Goal: Use online tool/utility: Use online tool/utility

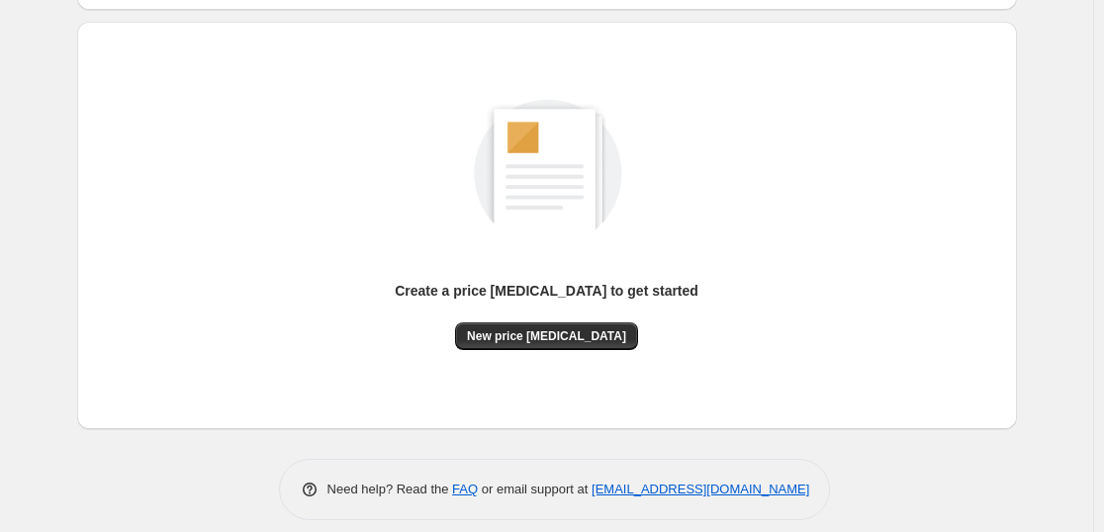
scroll to position [209, 0]
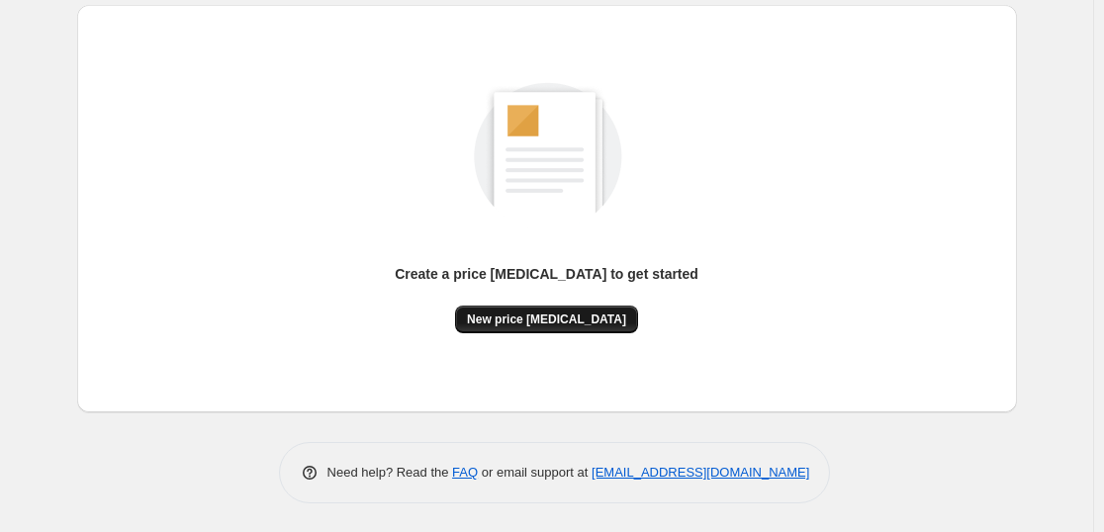
click at [612, 328] on button "New price change job" at bounding box center [546, 320] width 183 height 28
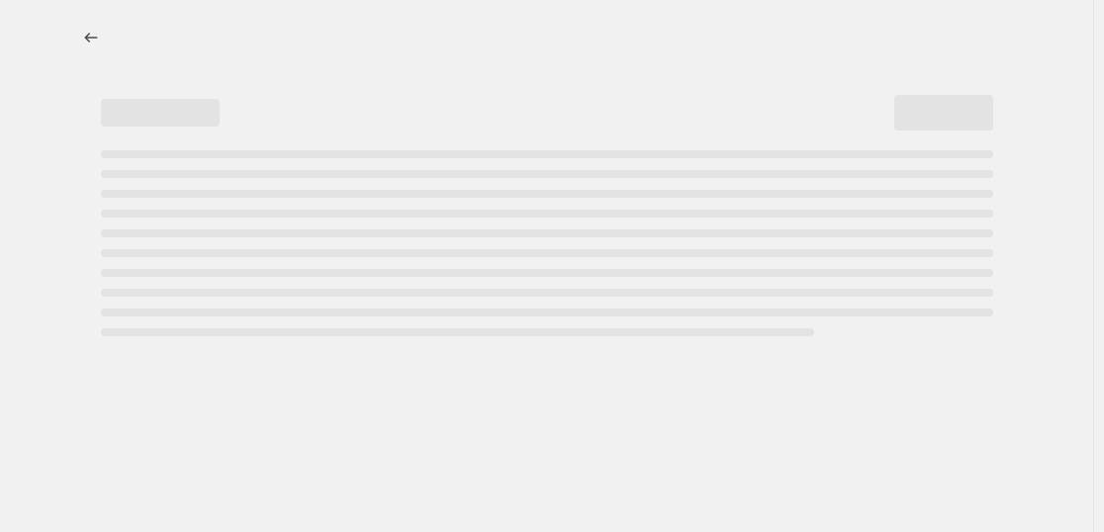
select select "percentage"
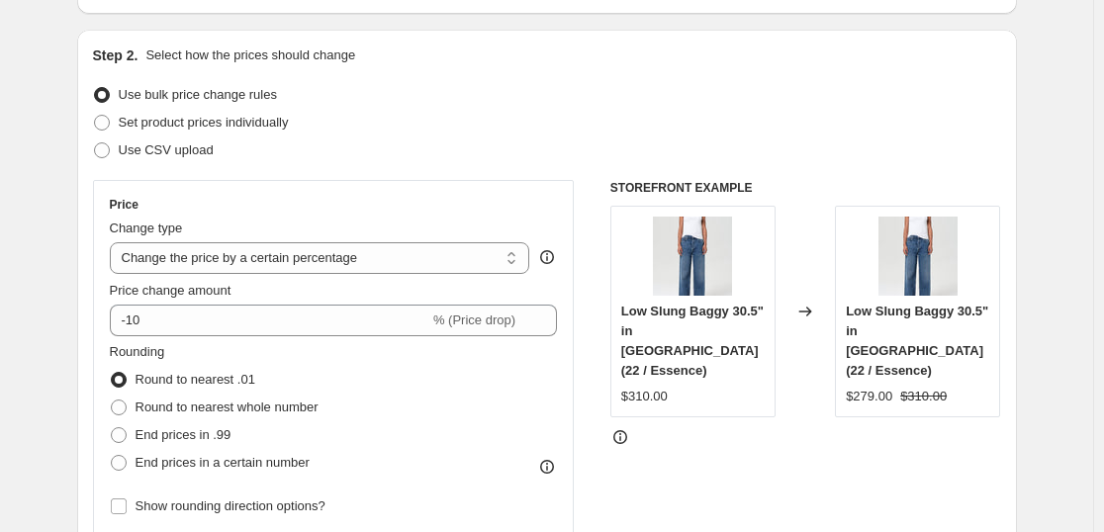
scroll to position [214, 0]
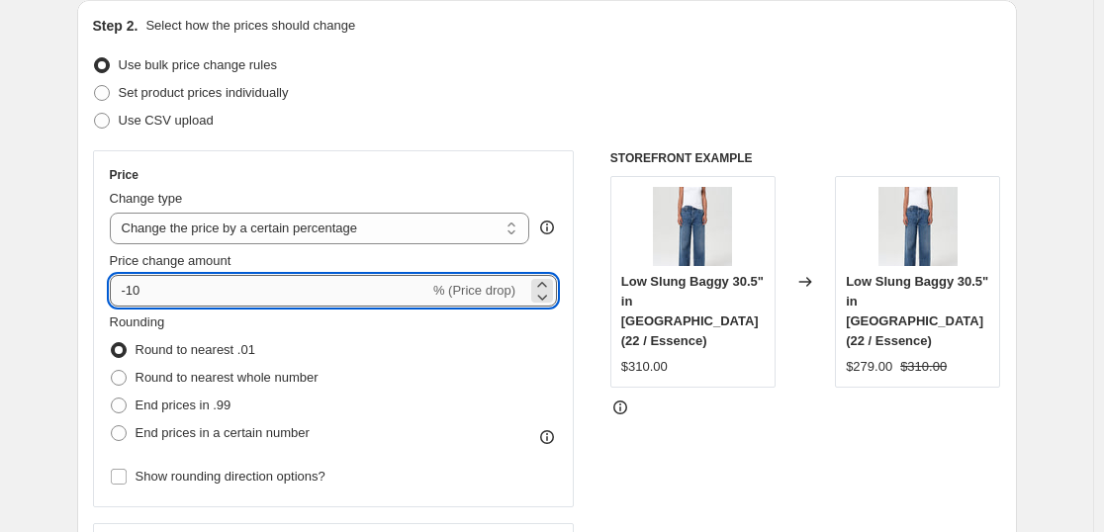
drag, startPoint x: 146, startPoint y: 301, endPoint x: 134, endPoint y: 301, distance: 12.9
click at [134, 301] on input "-10" at bounding box center [270, 291] width 320 height 32
type input "-50"
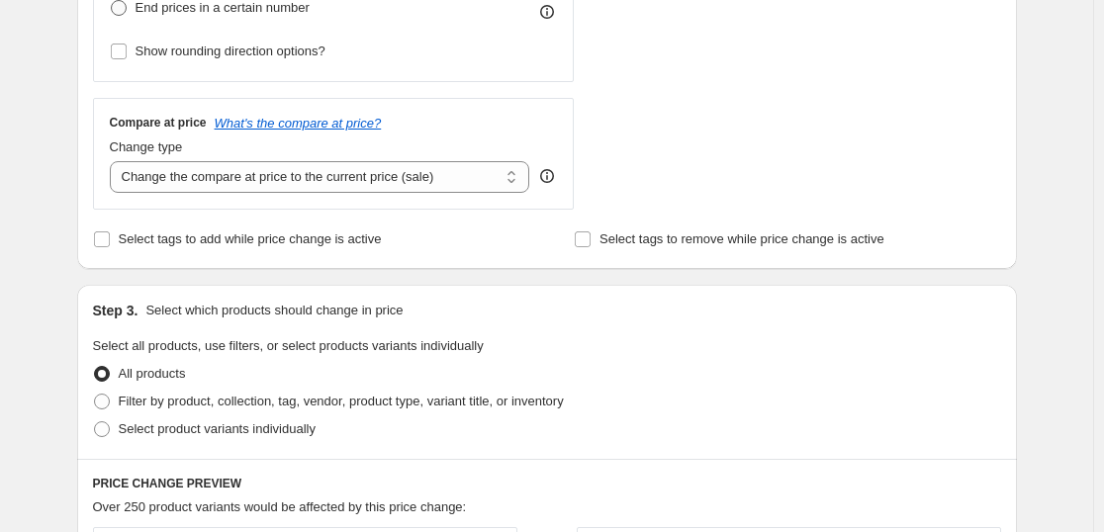
scroll to position [651, 0]
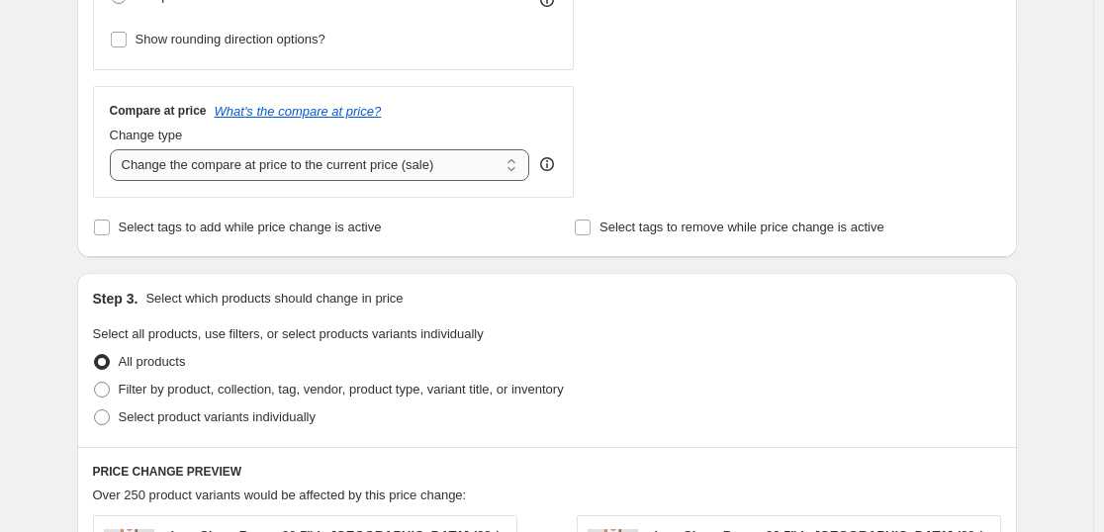
click at [205, 174] on select "Change the compare at price to the current price (sale) Change the compare at p…" at bounding box center [320, 165] width 421 height 32
select select "no_change"
click at [114, 149] on select "Change the compare at price to the current price (sale) Change the compare at p…" at bounding box center [320, 165] width 421 height 32
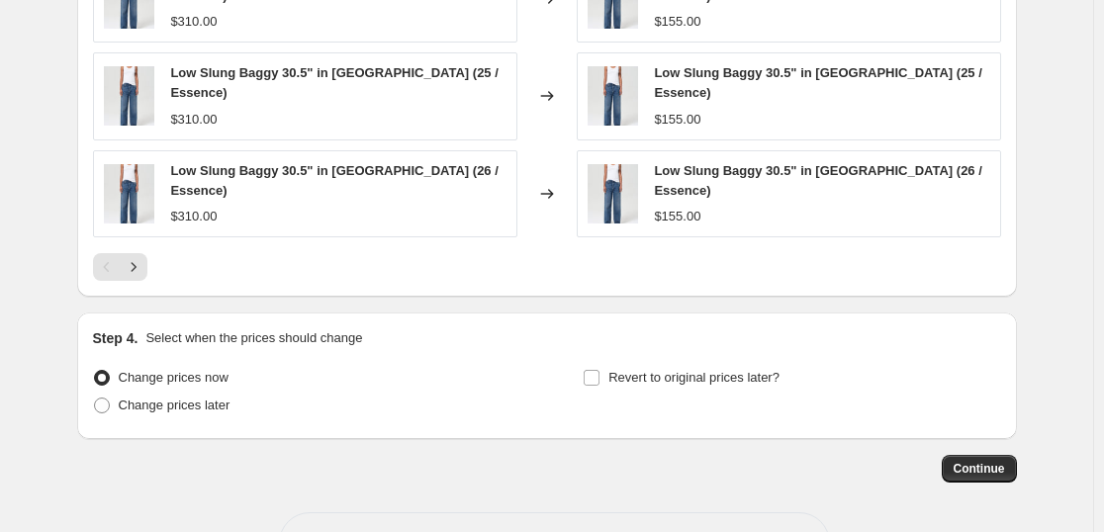
scroll to position [1410, 0]
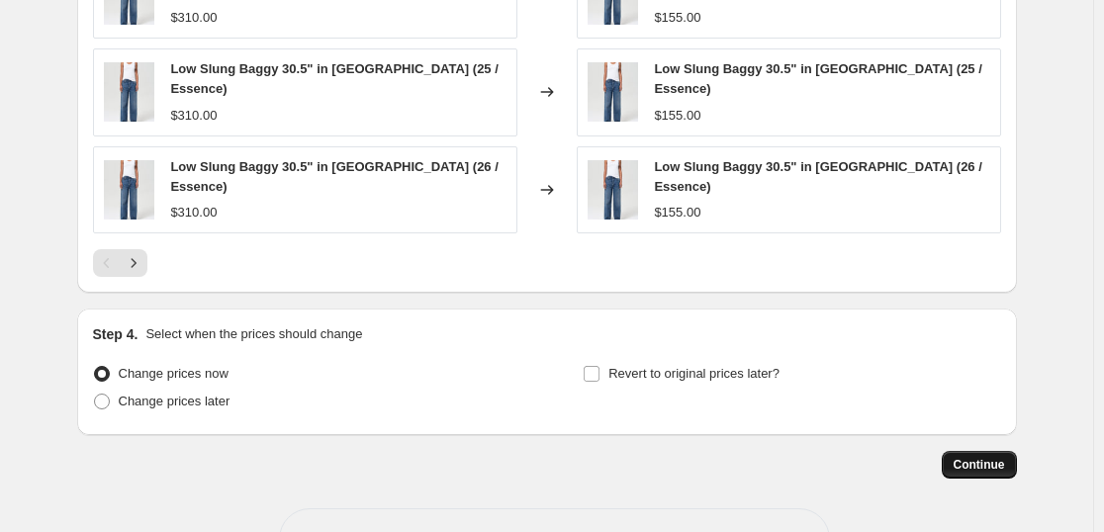
click at [1000, 457] on span "Continue" at bounding box center [979, 465] width 51 height 16
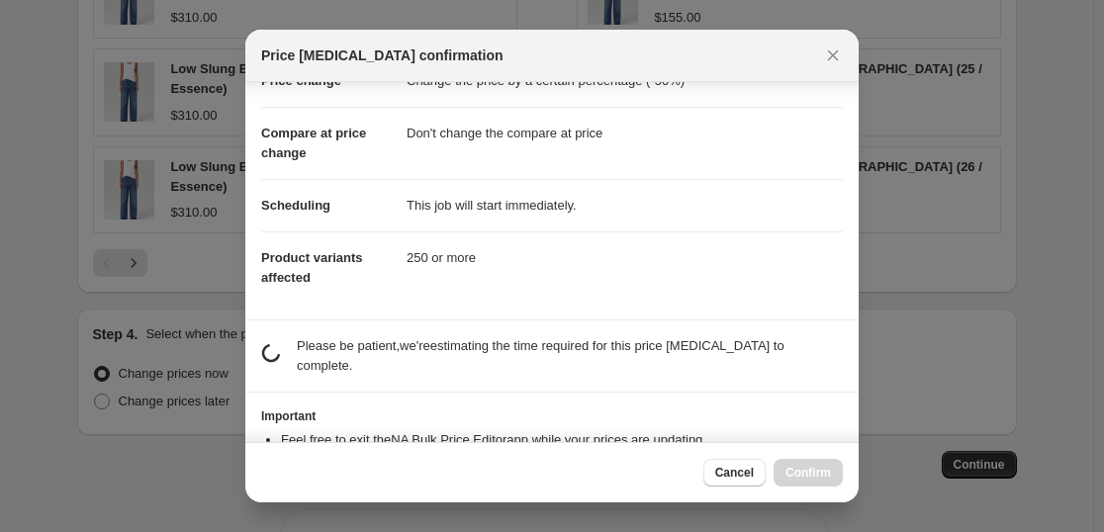
scroll to position [123, 0]
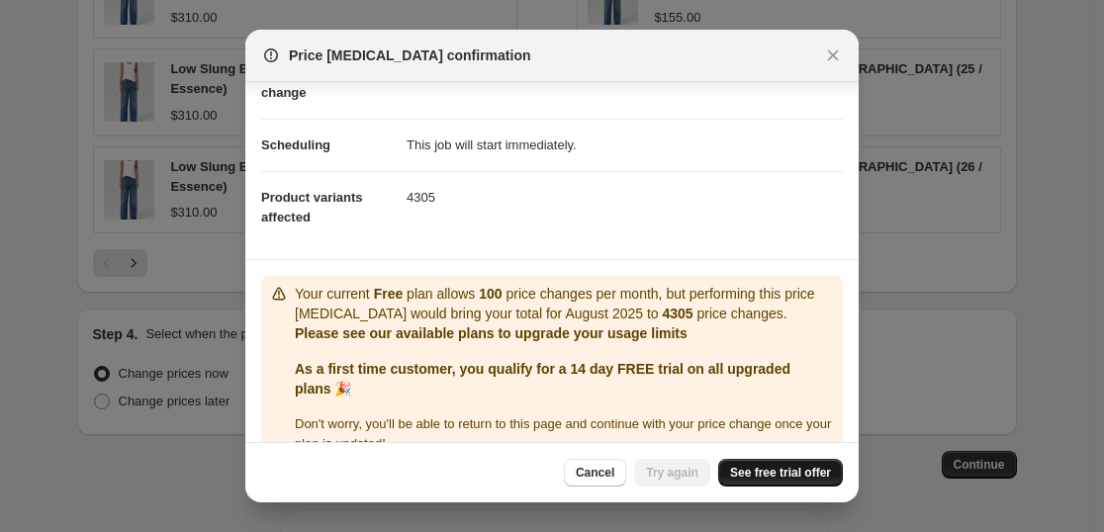
click at [788, 464] on link "See free trial offer" at bounding box center [780, 473] width 125 height 28
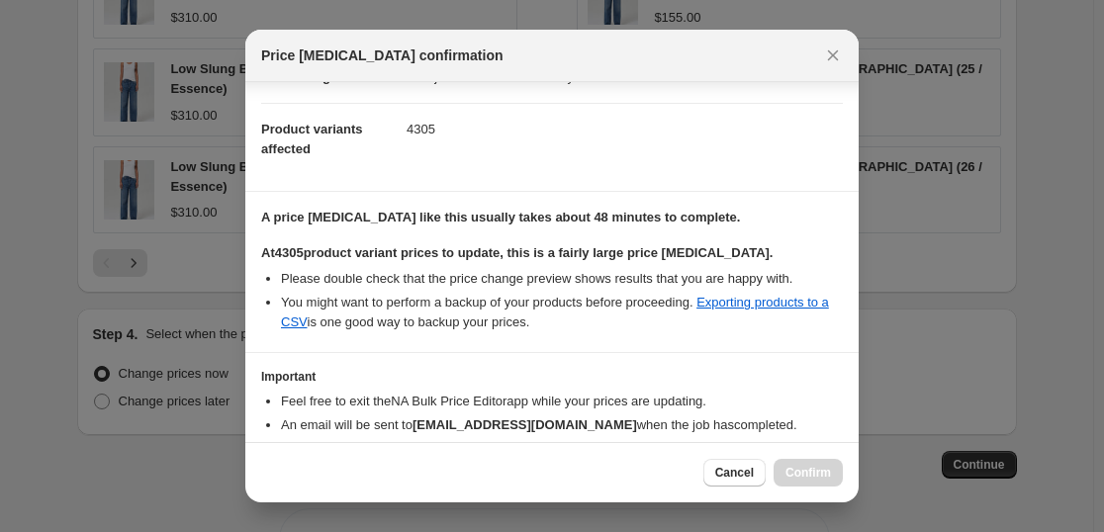
scroll to position [288, 0]
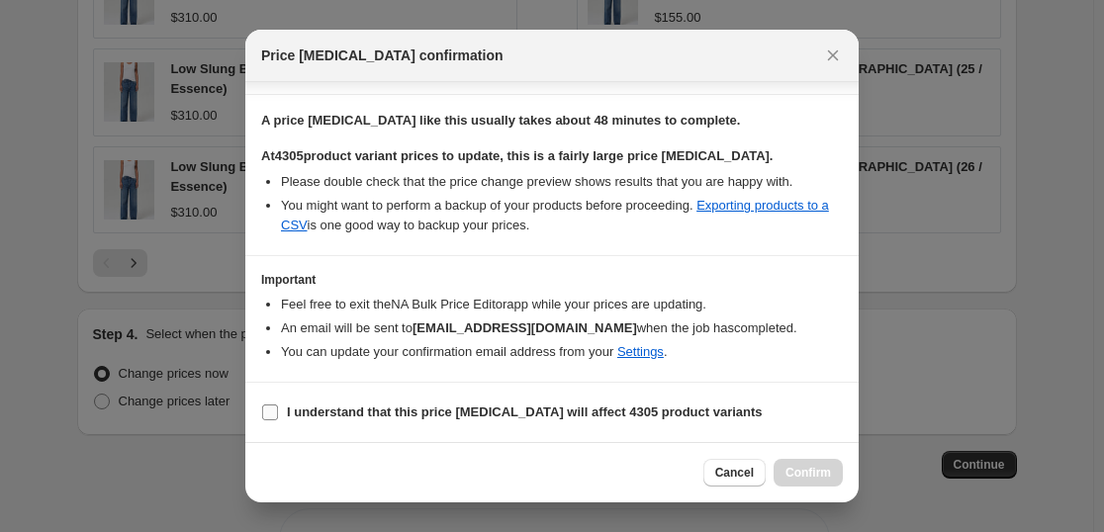
click at [476, 399] on label "I understand that this price change job will affect 4305 product variants" at bounding box center [512, 413] width 502 height 28
click at [278, 405] on input "I understand that this price change job will affect 4305 product variants" at bounding box center [270, 413] width 16 height 16
checkbox input "true"
click at [802, 479] on span "Confirm" at bounding box center [809, 473] width 46 height 16
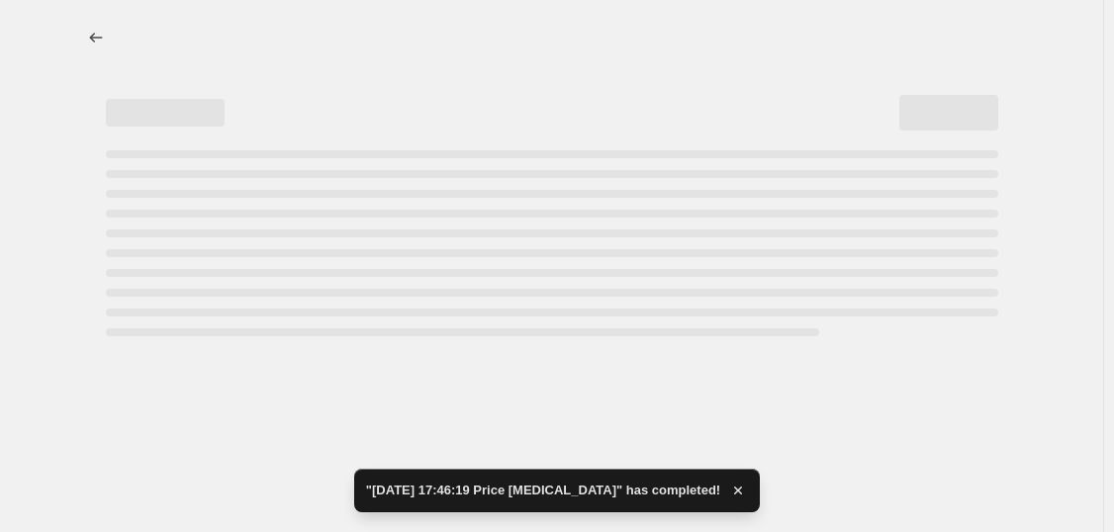
select select "percentage"
select select "no_change"
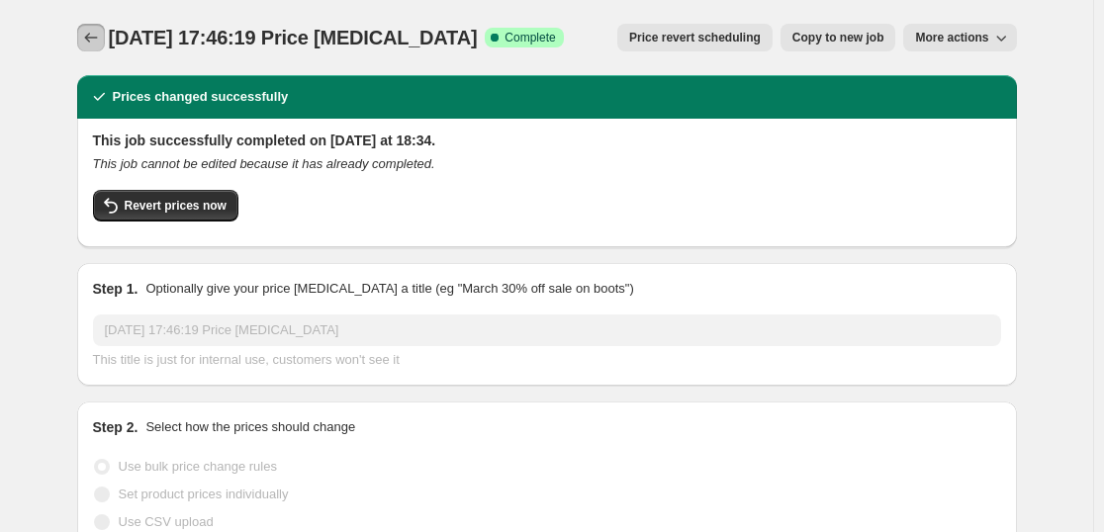
click at [93, 29] on icon "Price change jobs" at bounding box center [91, 38] width 20 height 20
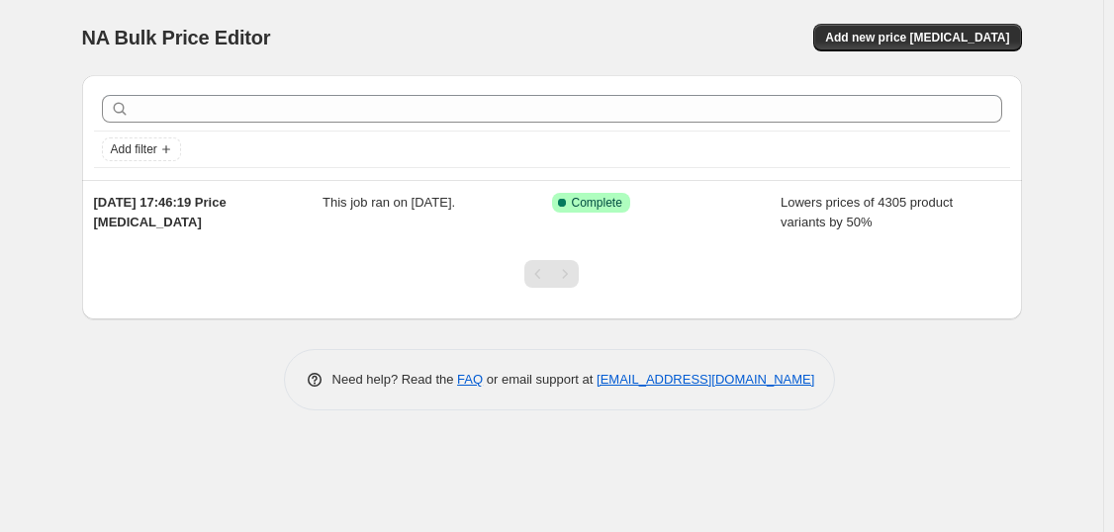
click at [934, 22] on div "NA Bulk Price Editor. This page is ready NA Bulk Price Editor Add new price cha…" at bounding box center [552, 37] width 940 height 75
click at [932, 33] on span "Add new price [MEDICAL_DATA]" at bounding box center [917, 38] width 184 height 16
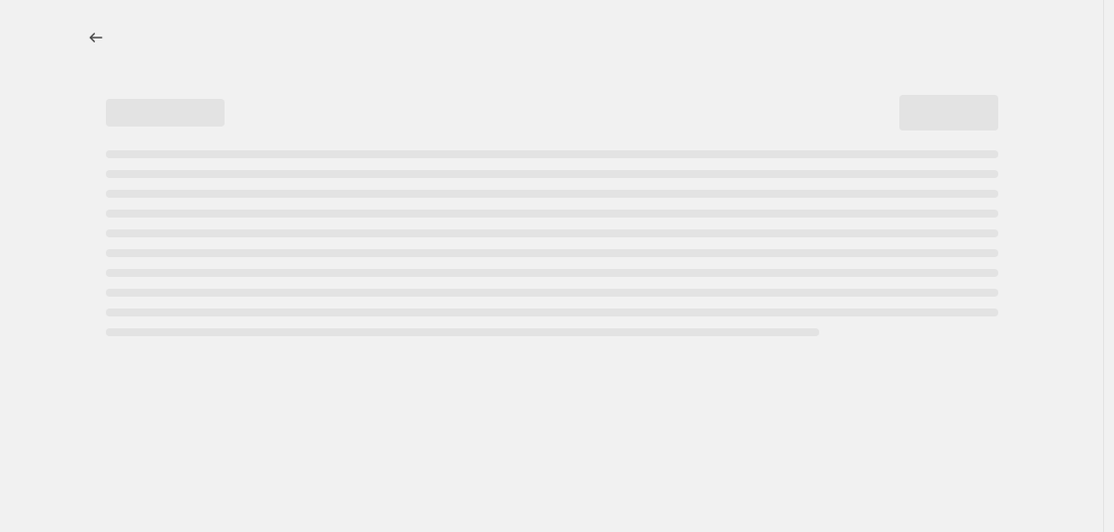
select select "percentage"
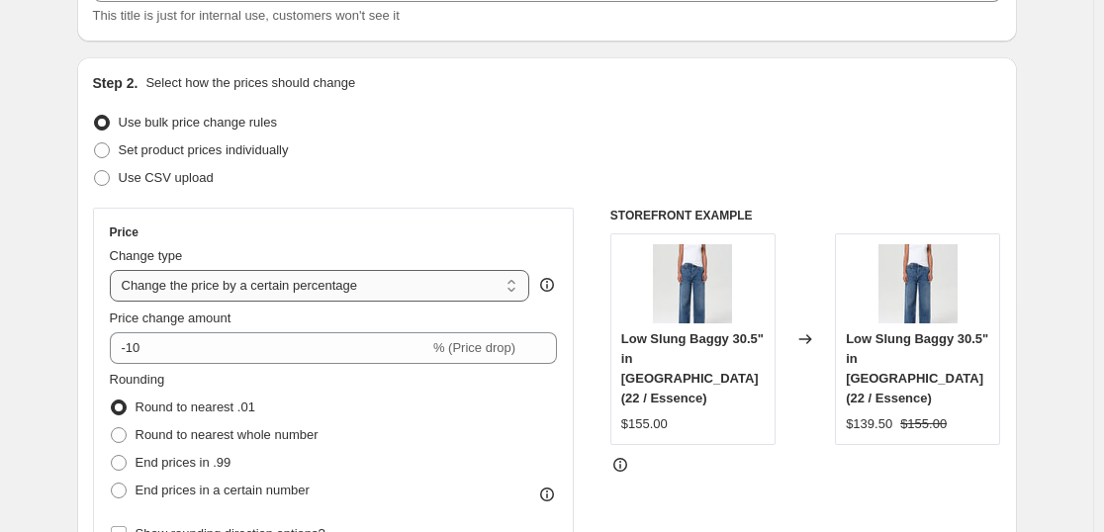
scroll to position [176, 0]
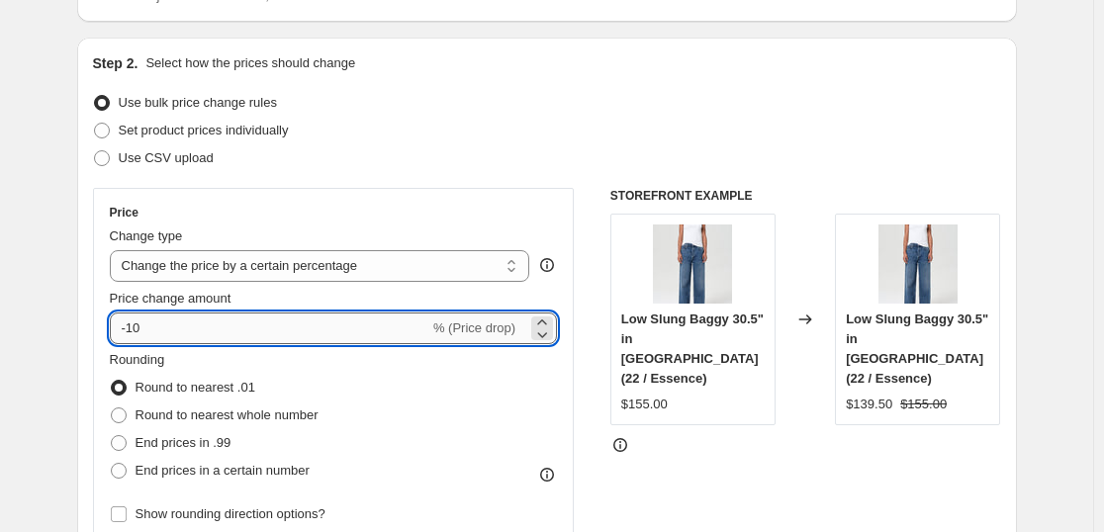
click at [137, 319] on input "-10" at bounding box center [270, 329] width 320 height 32
type input "-30"
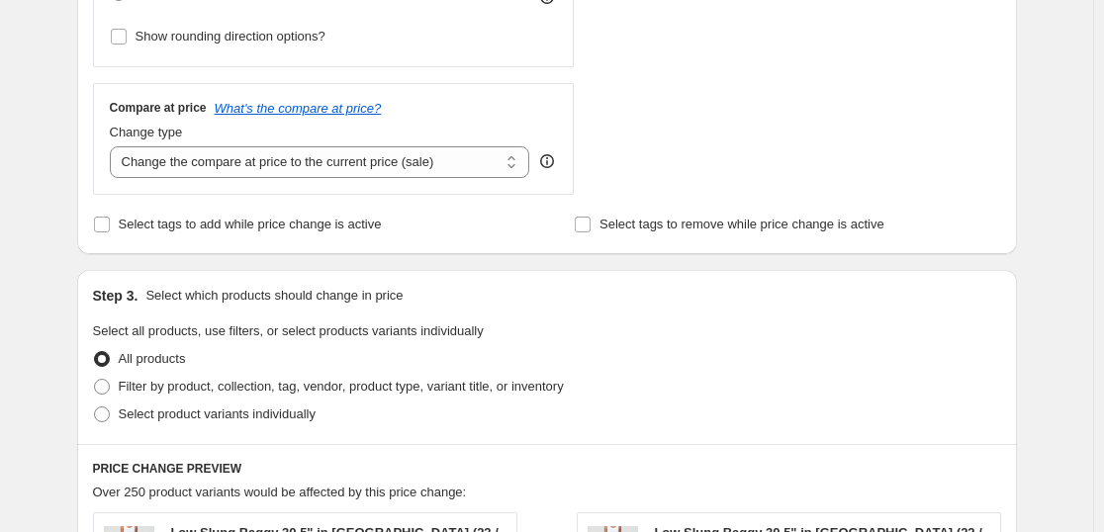
scroll to position [643, 0]
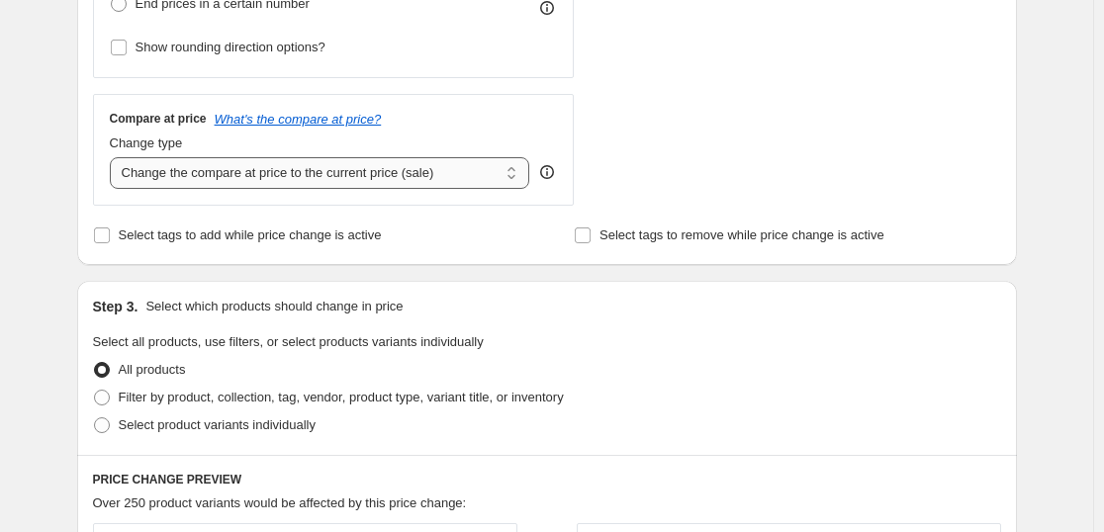
click at [149, 160] on select "Change the compare at price to the current price (sale) Change the compare at p…" at bounding box center [320, 173] width 421 height 32
click at [114, 157] on select "Change the compare at price to the current price (sale) Change the compare at p…" at bounding box center [320, 173] width 421 height 32
click at [192, 169] on select "Change the compare at price to the current price (sale) Change the compare at p…" at bounding box center [320, 173] width 421 height 32
select select "percentage"
click at [114, 157] on select "Change the compare at price to the current price (sale) Change the compare at p…" at bounding box center [320, 173] width 421 height 32
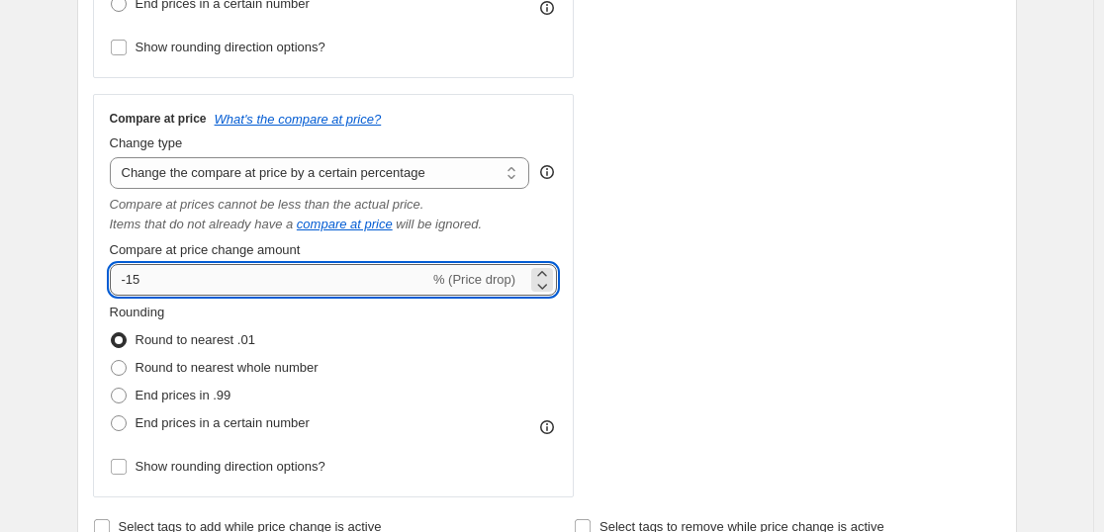
drag, startPoint x: 179, startPoint y: 277, endPoint x: 134, endPoint y: 280, distance: 45.6
click at [134, 280] on input "-15" at bounding box center [270, 280] width 320 height 32
type input "-35"
click at [641, 371] on div "STOREFRONT EXAMPLE Low Slung Baggy 30.5" in Essence (22 / Essence) $155.00 Chan…" at bounding box center [805, 109] width 391 height 777
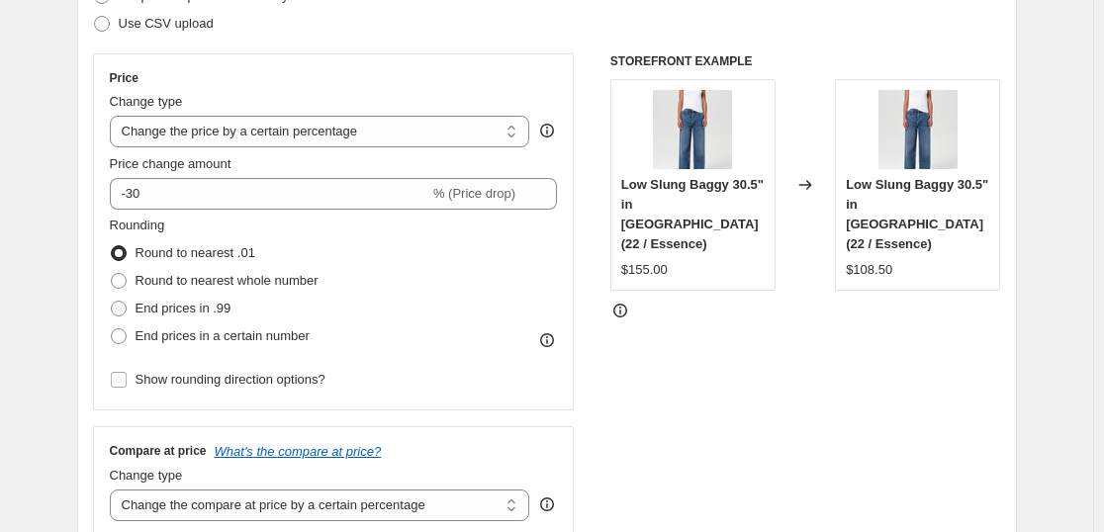
scroll to position [312, 0]
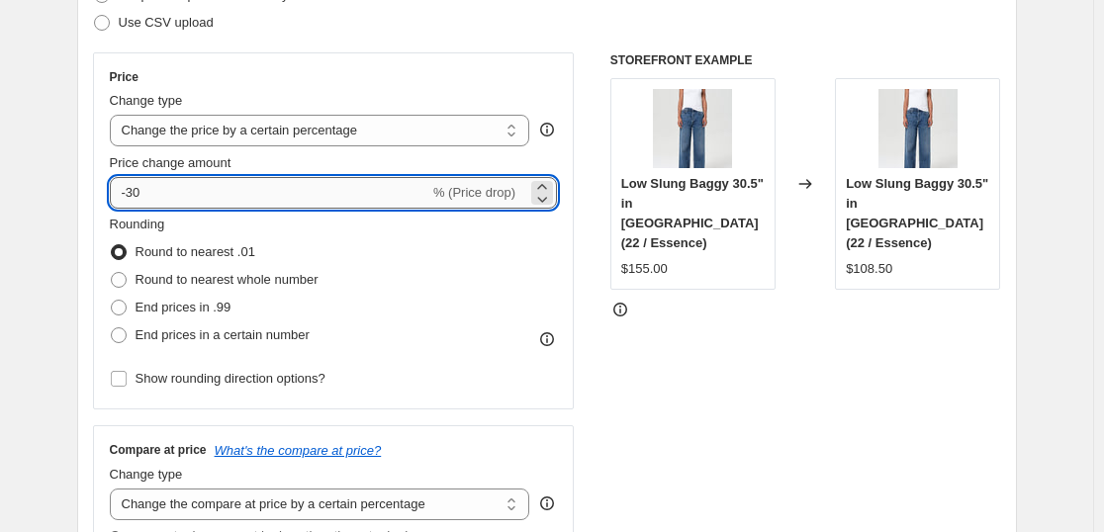
drag, startPoint x: 130, startPoint y: 194, endPoint x: 143, endPoint y: 200, distance: 15.1
click at [143, 200] on input "-30" at bounding box center [270, 193] width 320 height 32
click at [753, 432] on div "STOREFRONT EXAMPLE Low Slung Baggy 30.5" in Essence (22 / Essence) $155.00 Chan…" at bounding box center [805, 440] width 391 height 777
drag, startPoint x: 144, startPoint y: 194, endPoint x: 132, endPoint y: 195, distance: 12.9
click at [132, 195] on input "-29" at bounding box center [270, 193] width 320 height 32
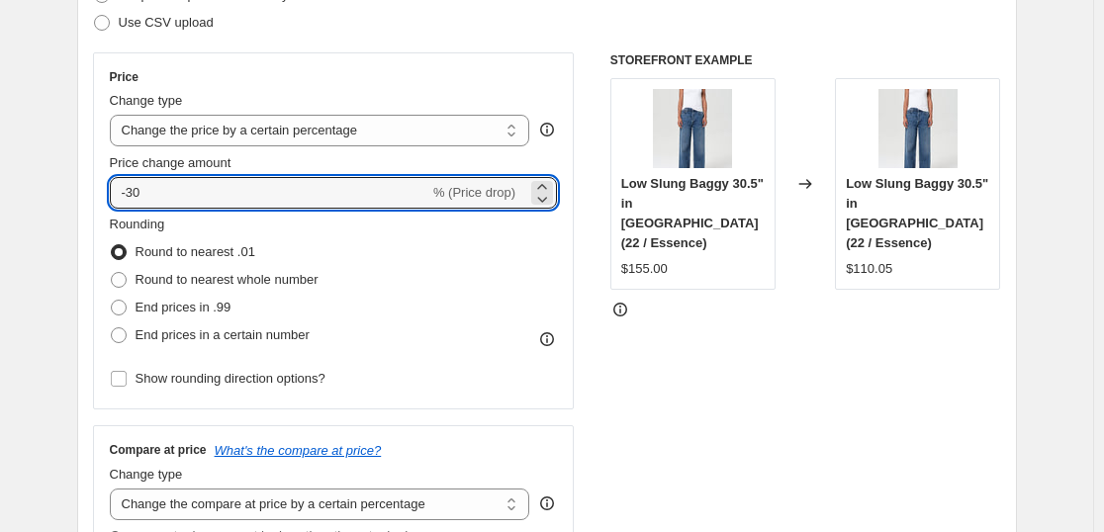
type input "-30"
click at [652, 390] on div "STOREFRONT EXAMPLE Low Slung Baggy 30.5" in Essence (22 / Essence) $155.00 Chan…" at bounding box center [805, 440] width 391 height 777
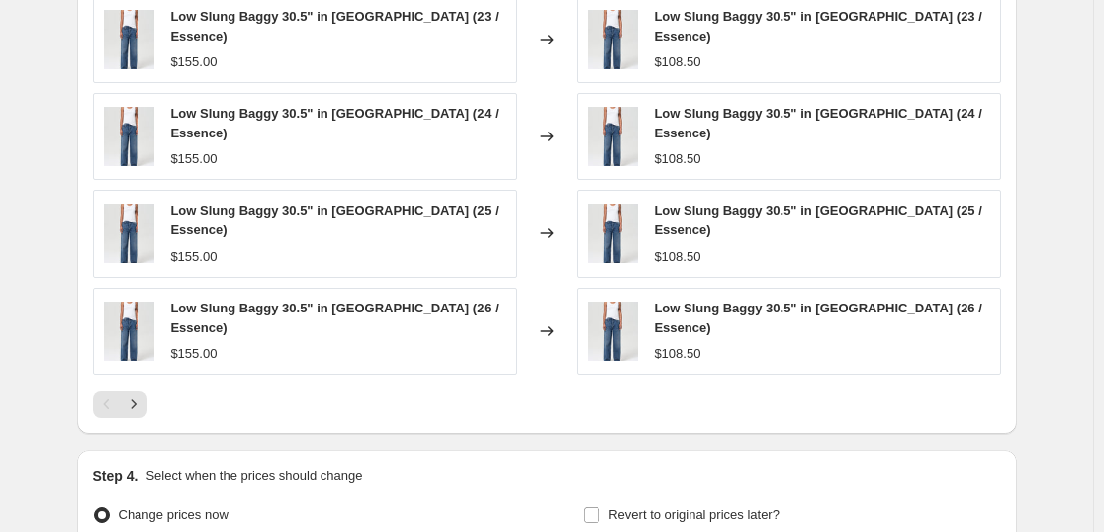
scroll to position [1601, 0]
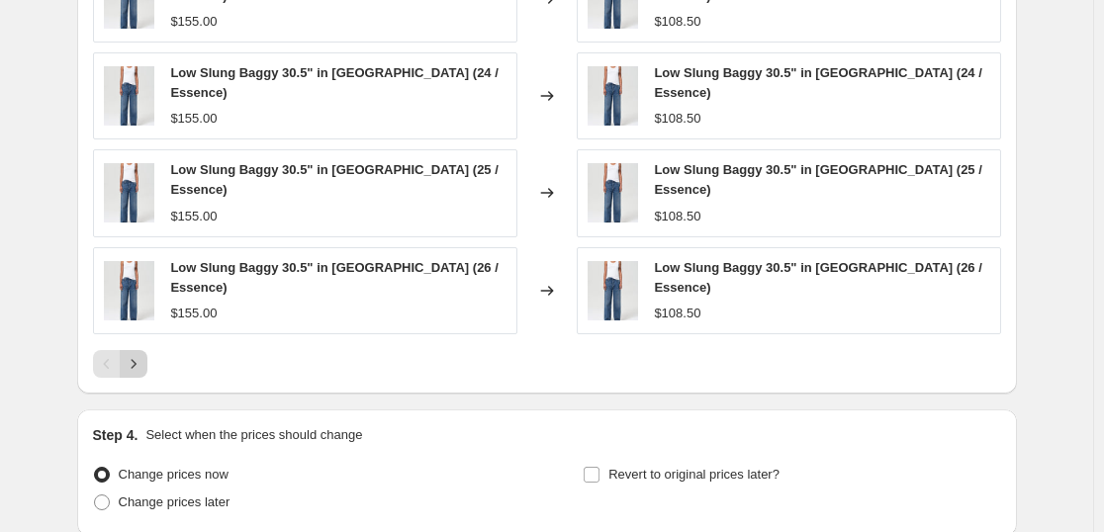
click at [140, 354] on icon "Next" at bounding box center [134, 364] width 20 height 20
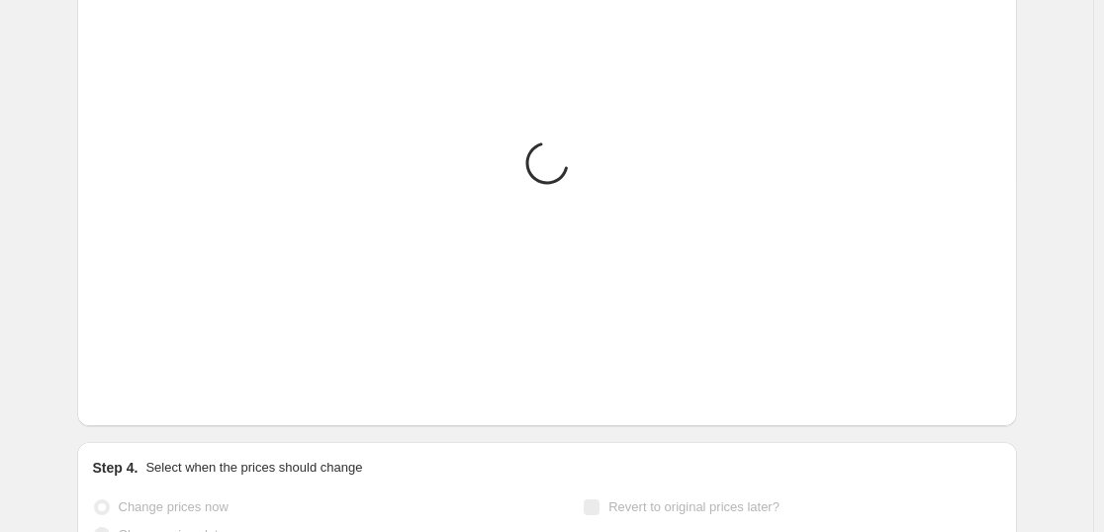
scroll to position [1738, 0]
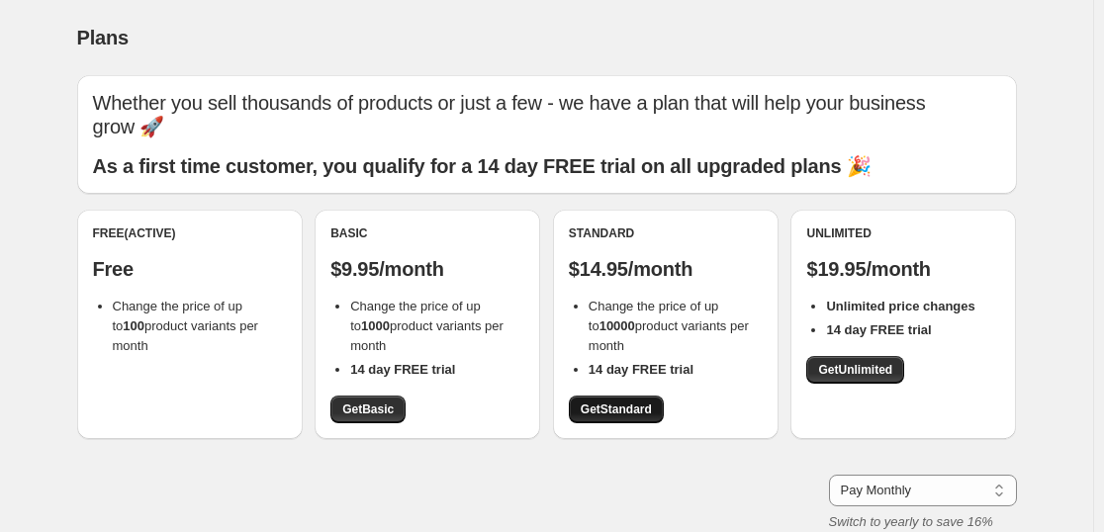
click at [586, 406] on span "Get Standard" at bounding box center [616, 410] width 71 height 16
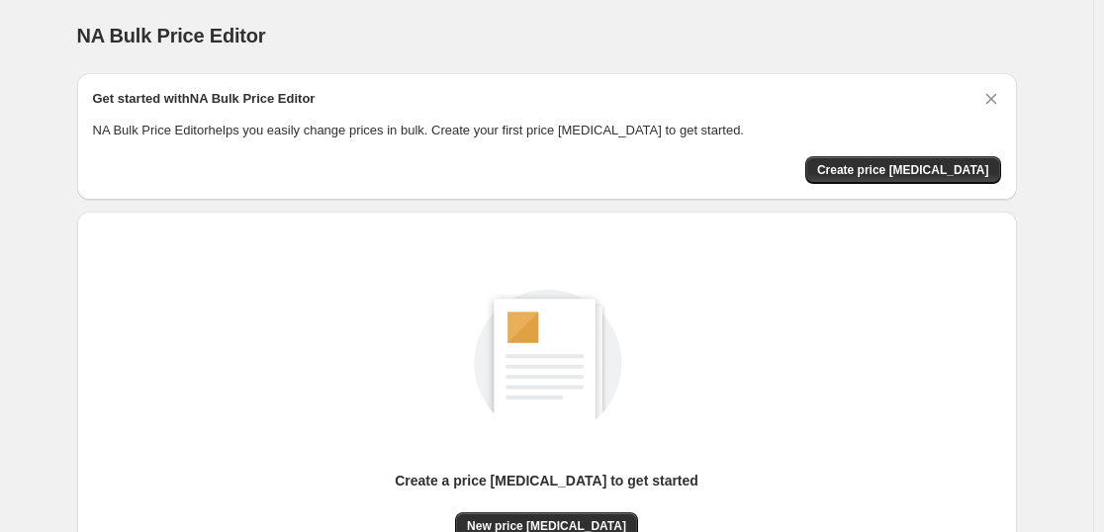
scroll to position [3, 0]
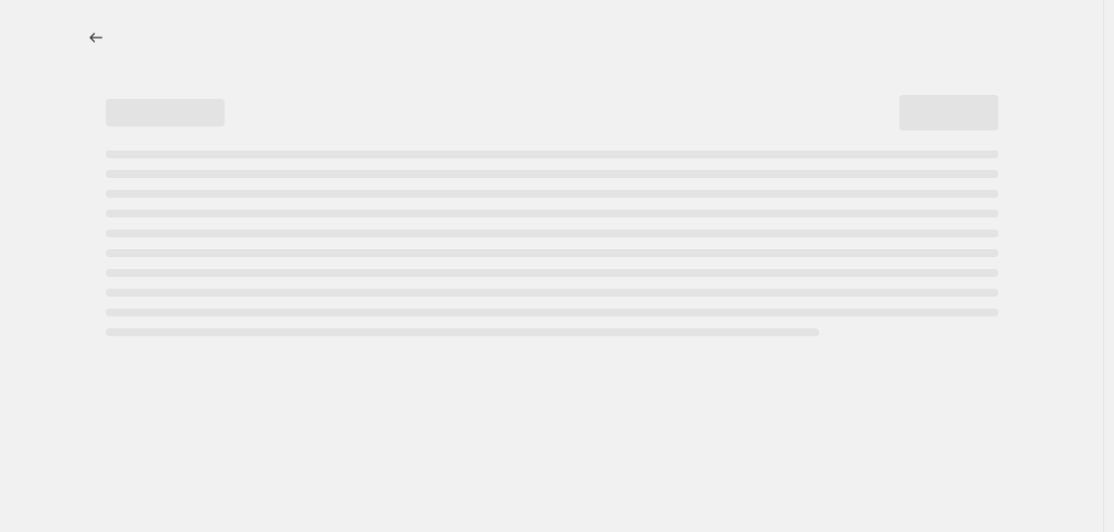
select select "percentage"
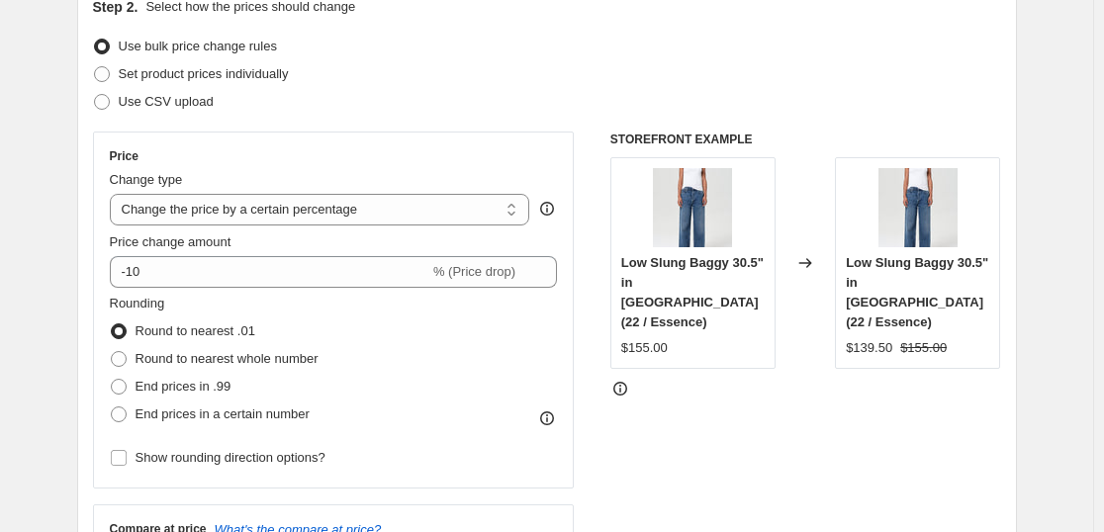
scroll to position [235, 0]
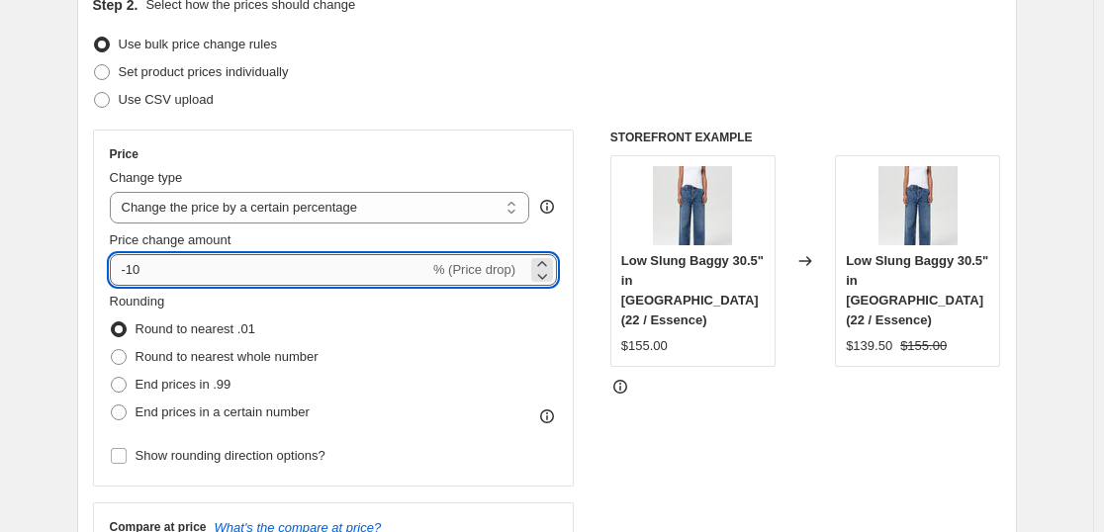
drag, startPoint x: 146, startPoint y: 277, endPoint x: 134, endPoint y: 275, distance: 13.0
click at [134, 275] on input "-10" at bounding box center [270, 270] width 320 height 32
type input "-30"
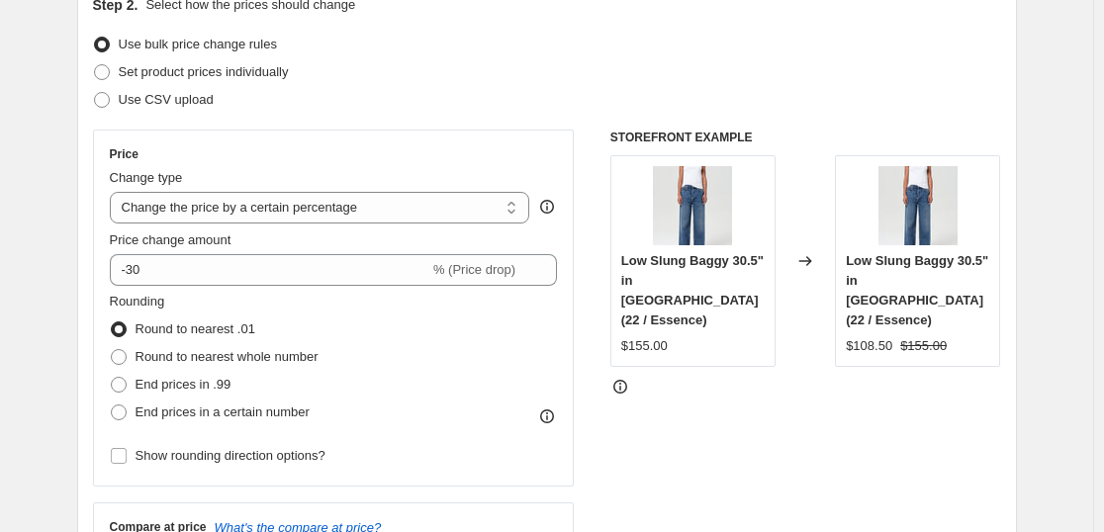
click at [95, 280] on div "Step 2. Select how the prices should change Use bulk price change rules Set pro…" at bounding box center [547, 326] width 940 height 695
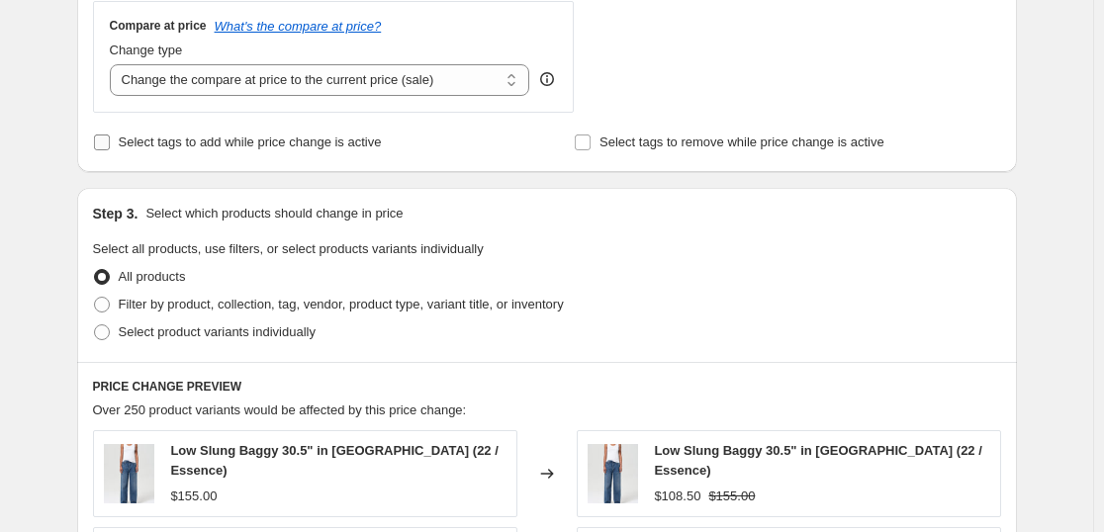
scroll to position [751, 0]
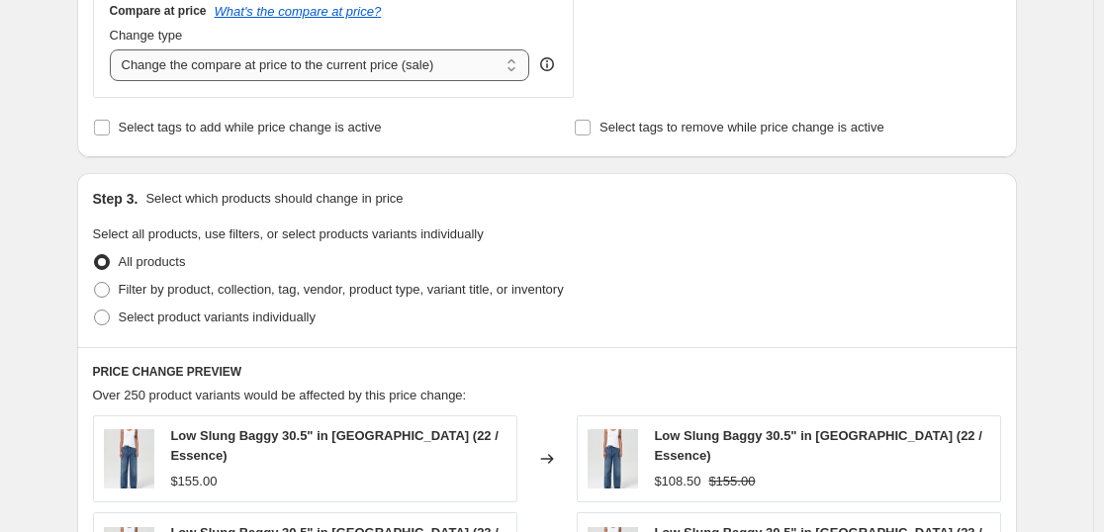
click at [171, 69] on select "Change the compare at price to the current price (sale) Change the compare at p…" at bounding box center [320, 65] width 421 height 32
select select "percentage"
click at [114, 49] on select "Change the compare at price to the current price (sale) Change the compare at p…" at bounding box center [320, 65] width 421 height 32
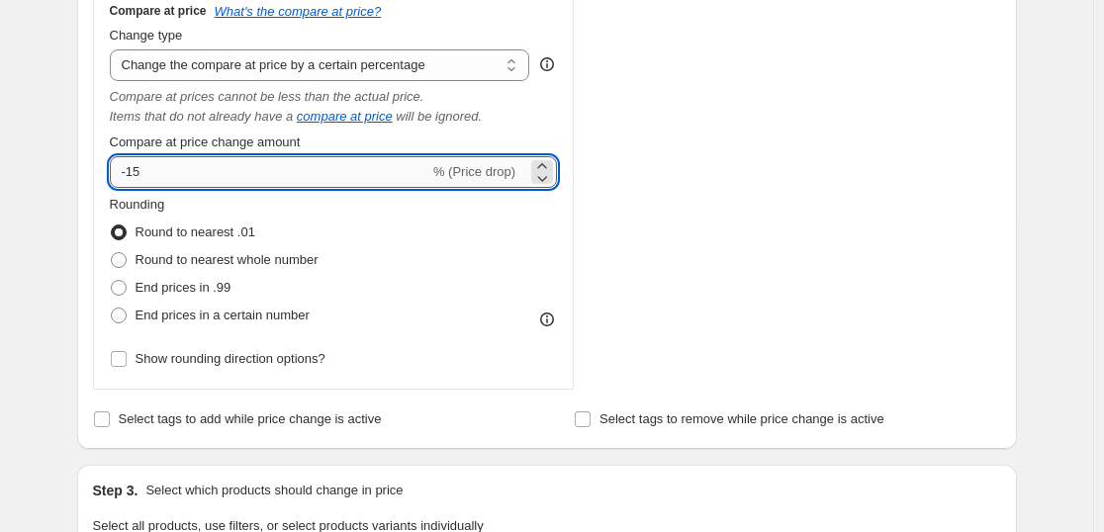
drag, startPoint x: 144, startPoint y: 172, endPoint x: 130, endPoint y: 175, distance: 15.1
click at [130, 175] on input "-15" at bounding box center [270, 172] width 320 height 32
type input "-30"
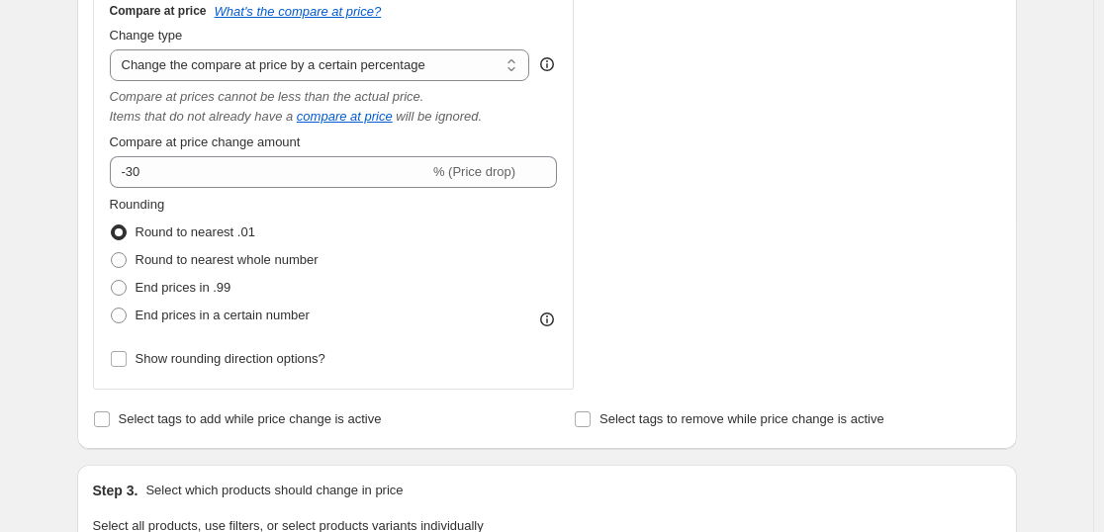
click at [67, 172] on div "Step 1. Optionally give your price change job a title (eg "March 30% off sale o…" at bounding box center [539, 368] width 956 height 2121
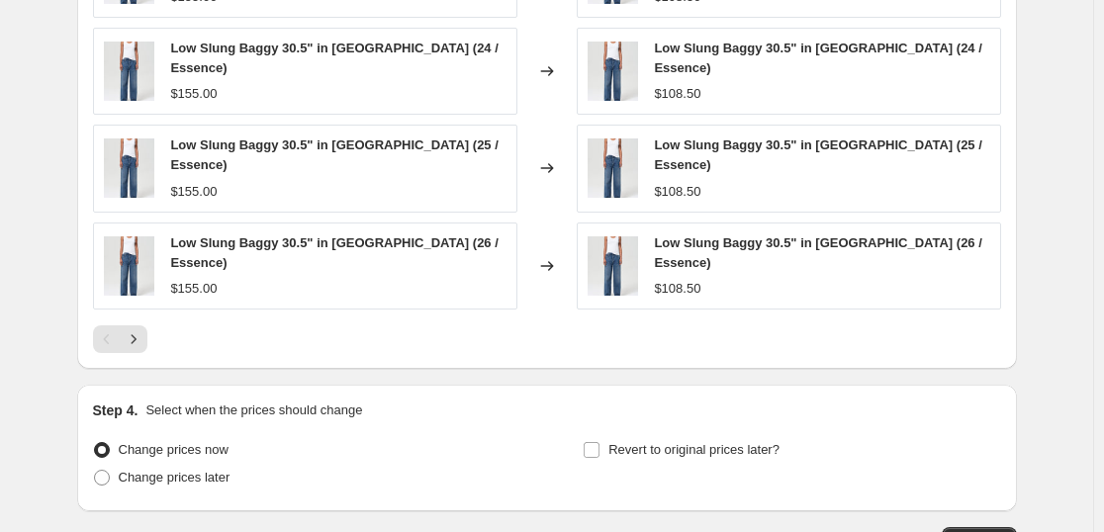
scroll to position [1738, 0]
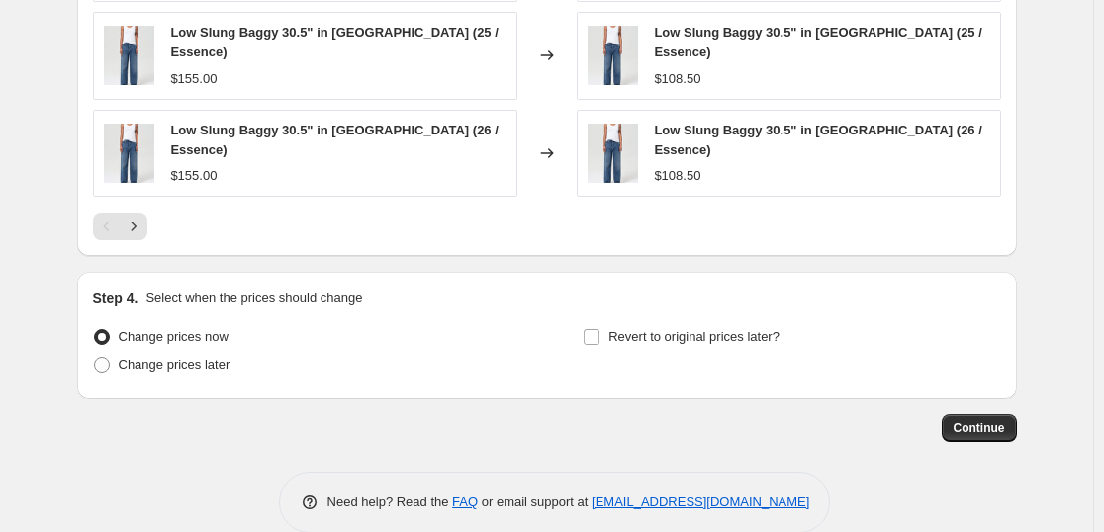
drag, startPoint x: 611, startPoint y: 505, endPoint x: 840, endPoint y: 516, distance: 228.9
click at [981, 421] on span "Continue" at bounding box center [979, 429] width 51 height 16
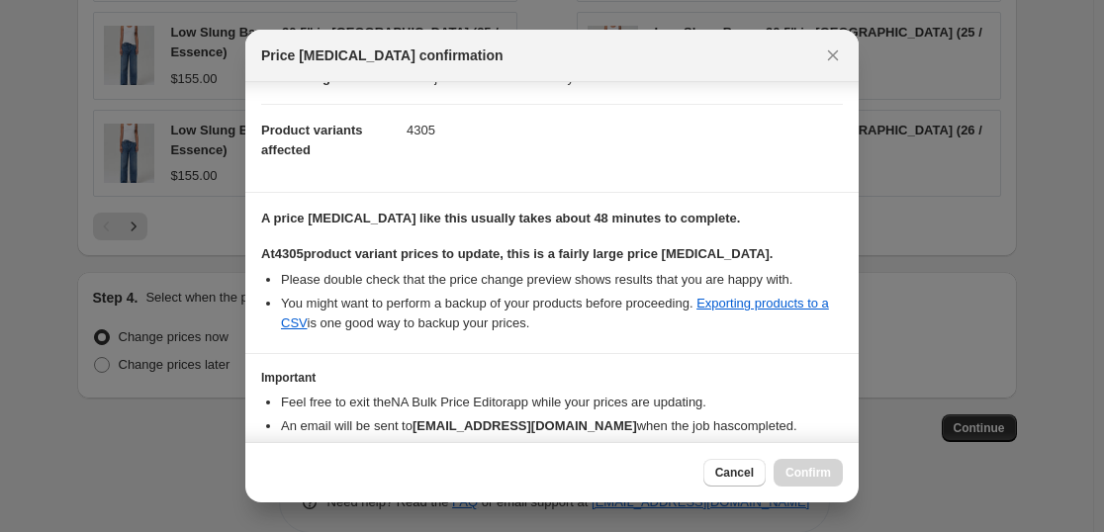
scroll to position [288, 0]
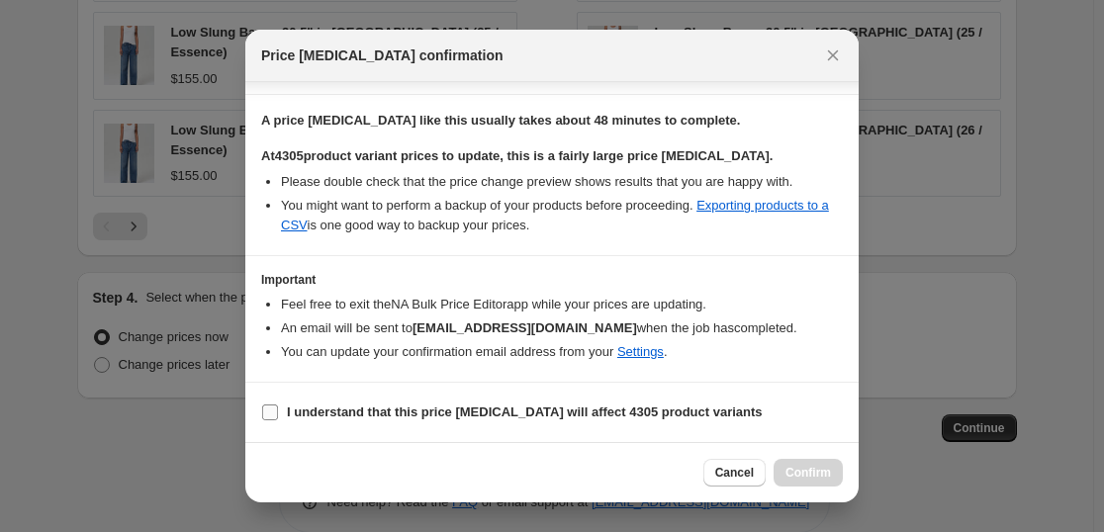
click at [487, 405] on b "I understand that this price change job will affect 4305 product variants" at bounding box center [525, 412] width 476 height 15
click at [278, 405] on input "I understand that this price change job will affect 4305 product variants" at bounding box center [270, 413] width 16 height 16
checkbox input "true"
click at [825, 476] on span "Confirm" at bounding box center [809, 473] width 46 height 16
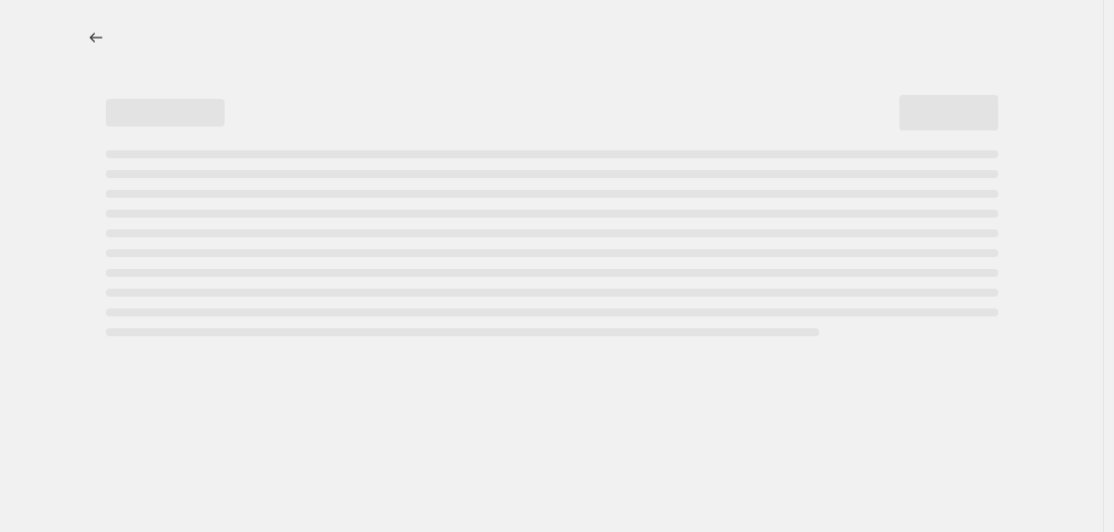
select select "percentage"
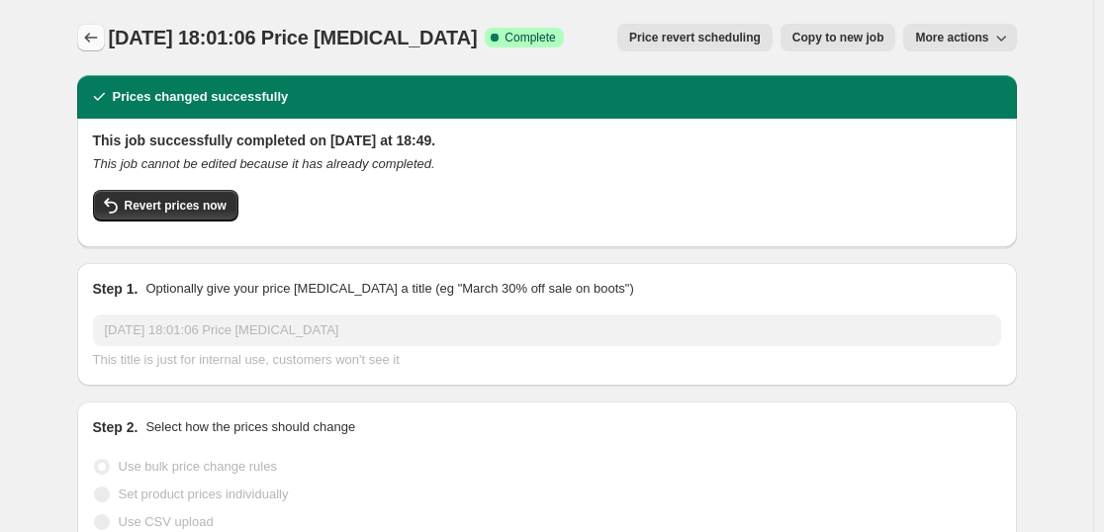
click at [105, 46] on button "Price change jobs" at bounding box center [91, 38] width 28 height 28
